Goal: Transaction & Acquisition: Download file/media

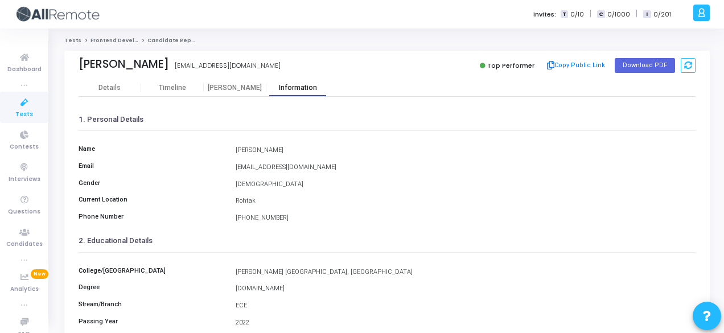
scroll to position [262, 0]
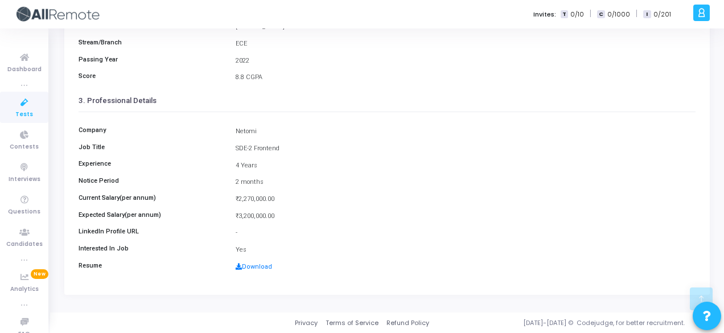
click at [261, 262] on div "Resume Download" at bounding box center [387, 267] width 628 height 11
click at [264, 266] on link "Download" at bounding box center [254, 266] width 36 height 7
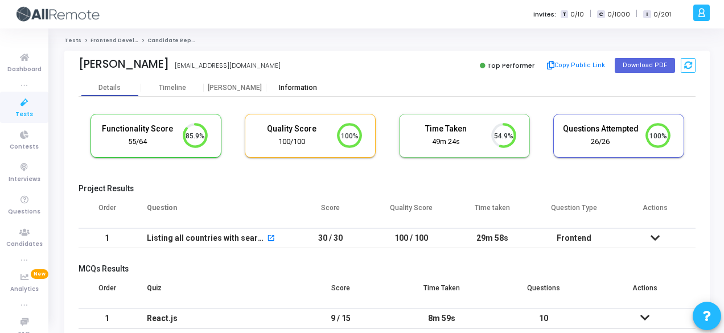
scroll to position [24, 28]
click at [318, 84] on div "Information" at bounding box center [297, 88] width 63 height 9
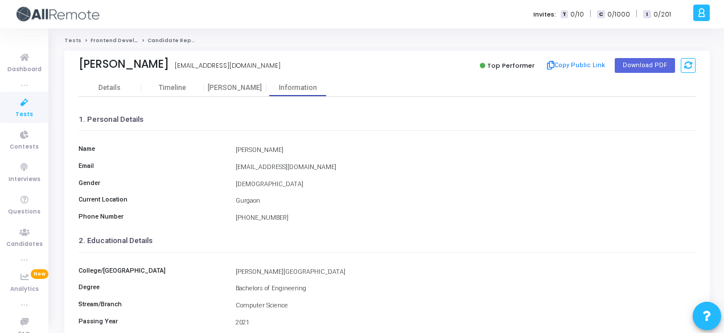
scroll to position [262, 0]
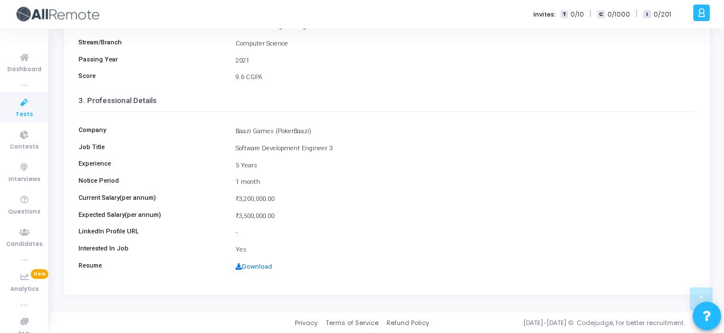
click at [261, 266] on link "Download" at bounding box center [254, 266] width 36 height 7
